Goal: Find specific page/section: Find specific page/section

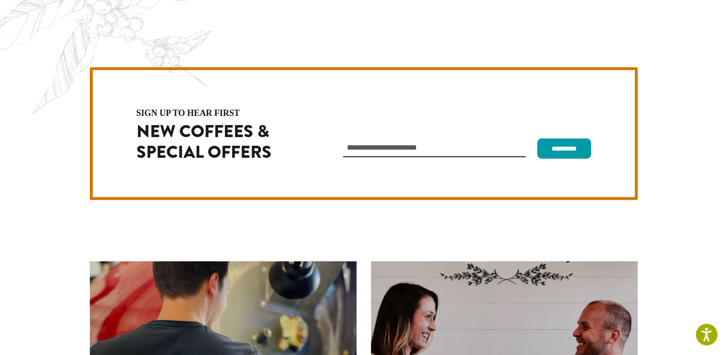
scroll to position [2714, 0]
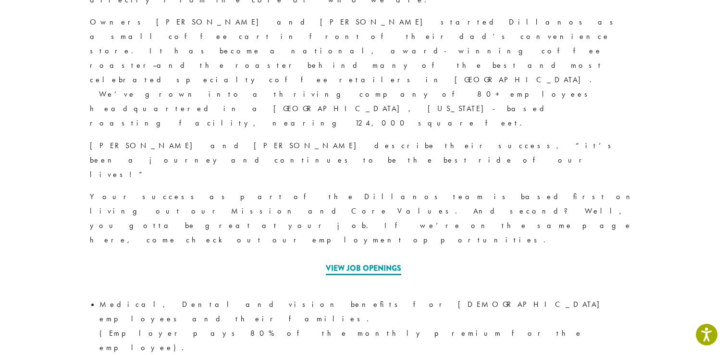
scroll to position [361, 0]
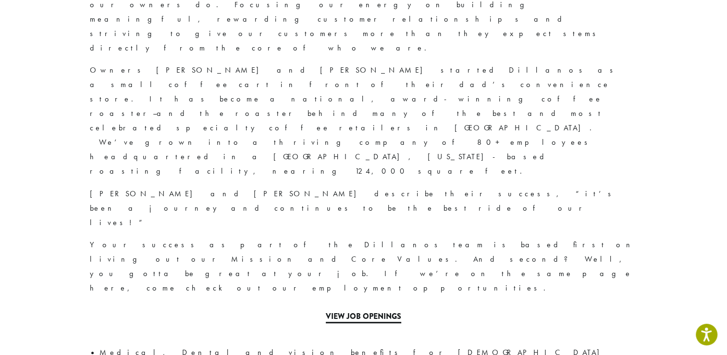
click at [366, 310] on link "View Job Openings" at bounding box center [363, 316] width 75 height 12
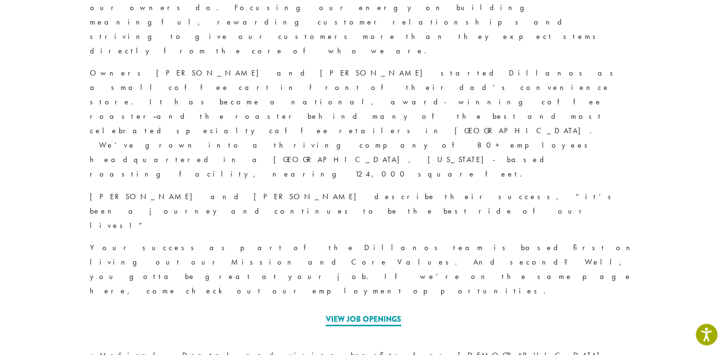
scroll to position [358, 0]
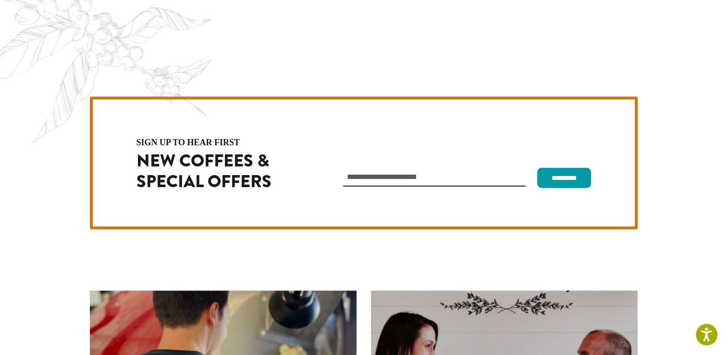
scroll to position [2640, 0]
